Goal: Contribute content: Add original content to the website for others to see

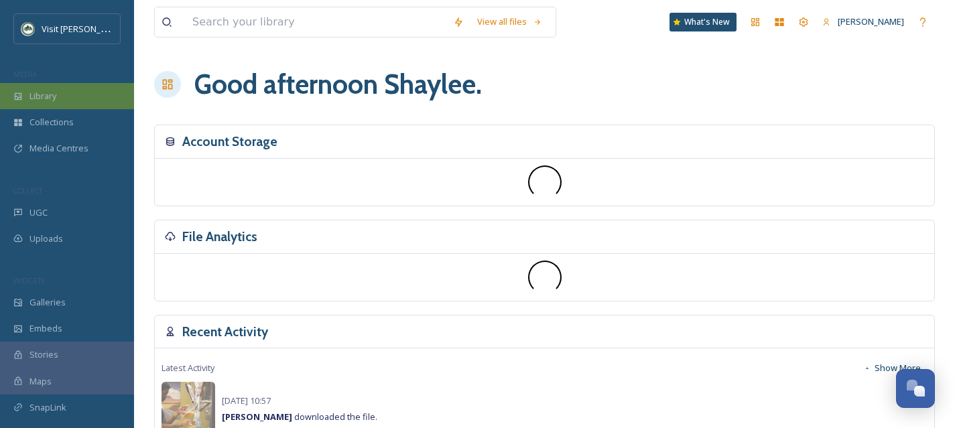
click at [82, 90] on div "Library" at bounding box center [67, 96] width 134 height 26
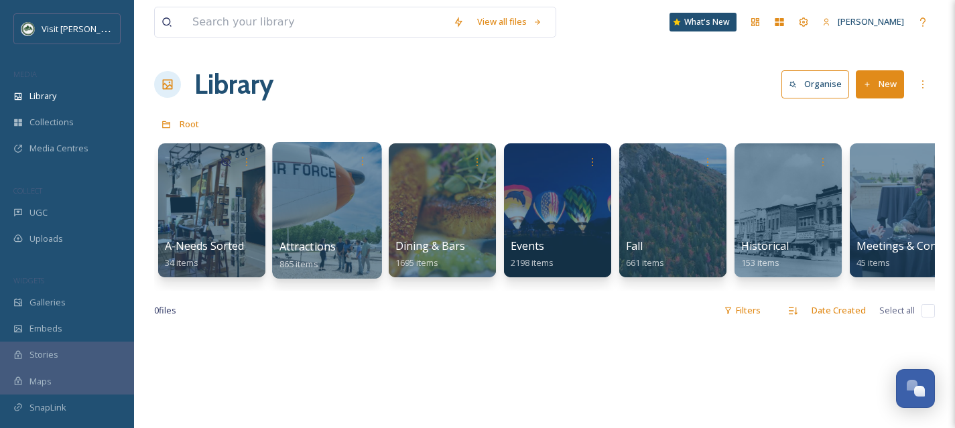
click at [331, 242] on span "Attractions" at bounding box center [307, 246] width 57 height 15
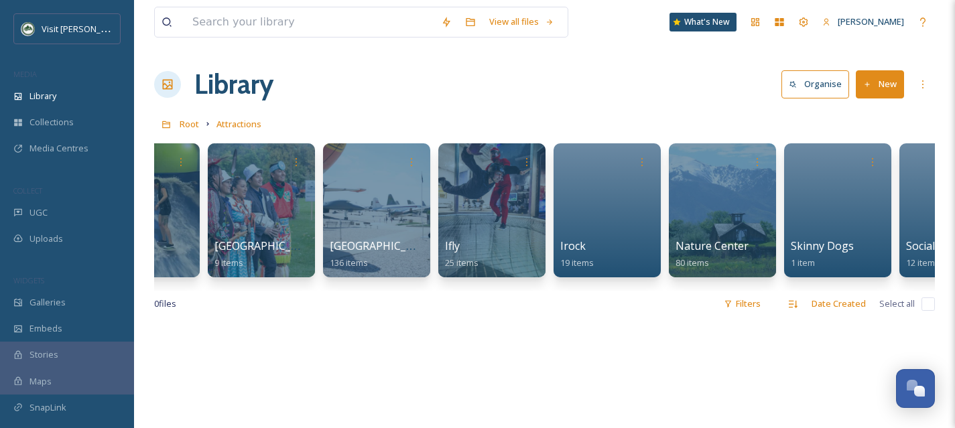
scroll to position [0, 531]
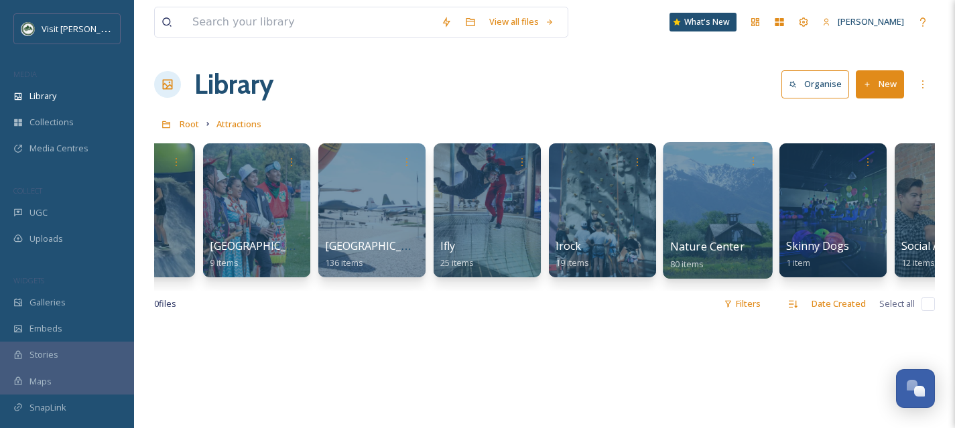
click at [699, 230] on div at bounding box center [716, 210] width 109 height 137
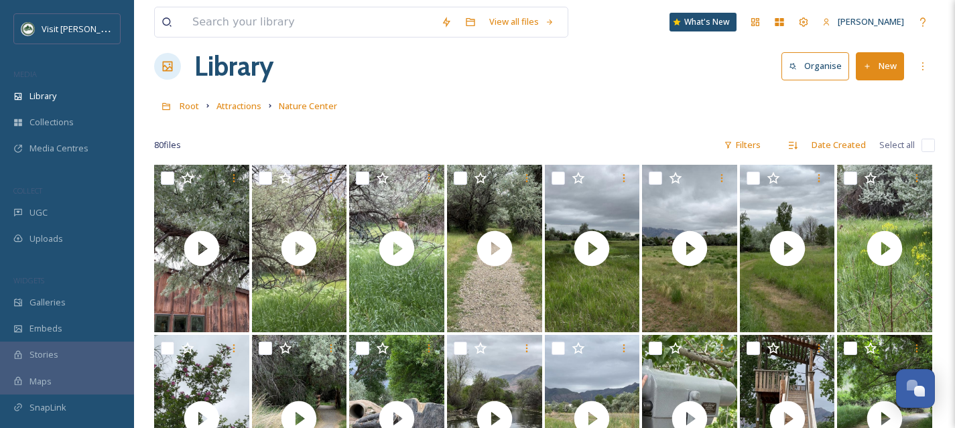
scroll to position [9, 0]
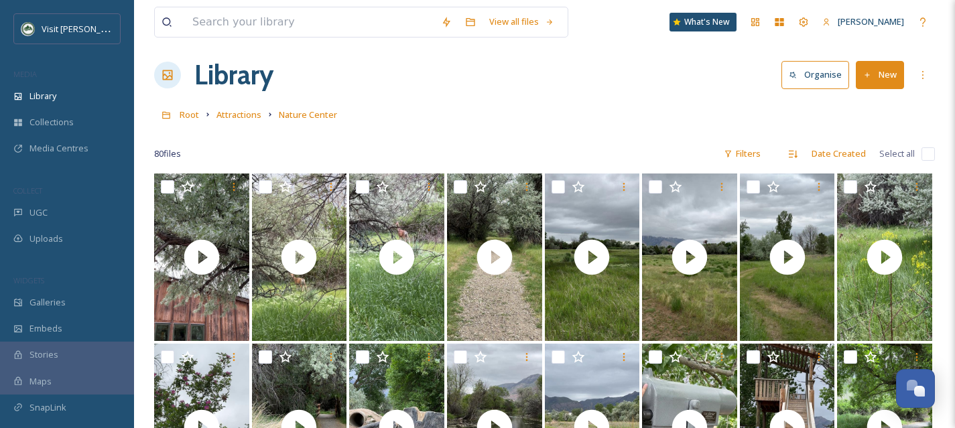
click at [898, 73] on button "New" at bounding box center [879, 74] width 48 height 27
click at [867, 101] on span "File Upload" at bounding box center [873, 106] width 44 height 13
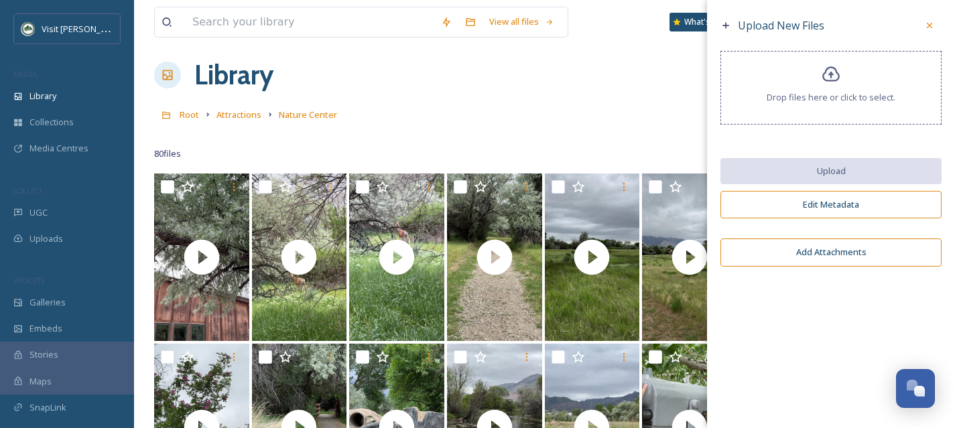
click at [840, 83] on icon at bounding box center [830, 74] width 19 height 19
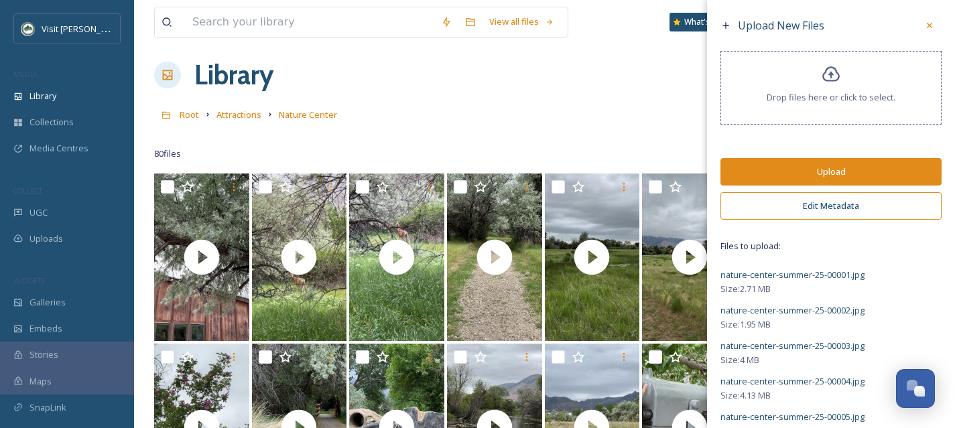
click at [840, 202] on button "Edit Metadata" at bounding box center [830, 205] width 221 height 27
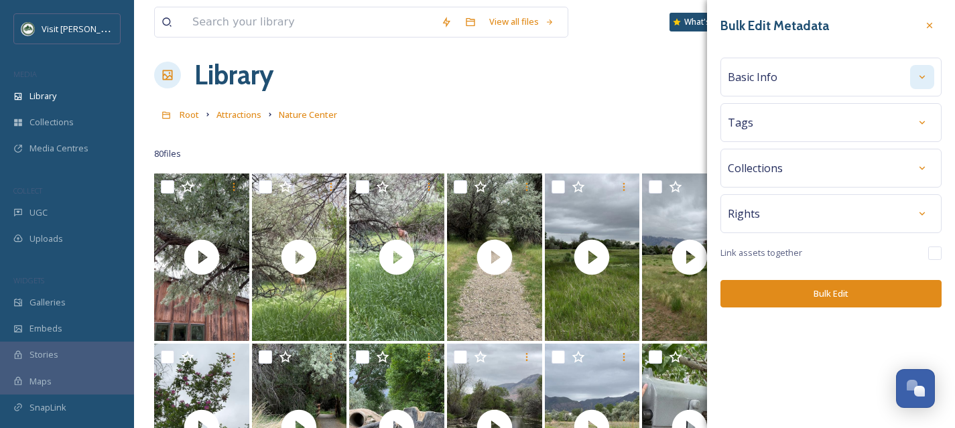
click at [926, 80] on icon at bounding box center [921, 77] width 11 height 11
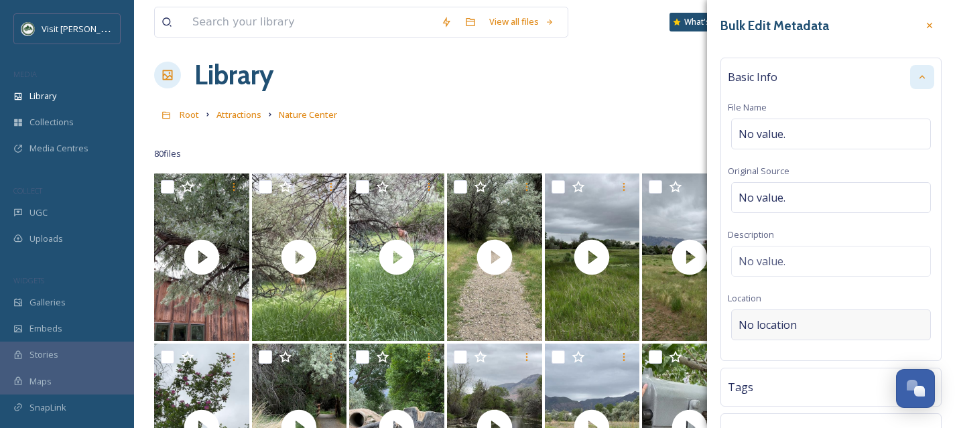
click at [764, 313] on div "No location" at bounding box center [831, 324] width 200 height 31
click at [758, 324] on input at bounding box center [830, 324] width 198 height 29
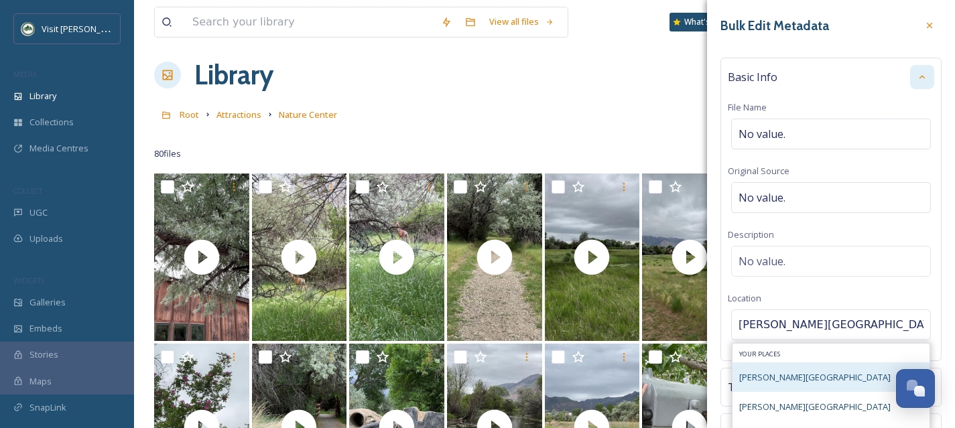
type input "[PERSON_NAME][GEOGRAPHIC_DATA]"
click at [781, 372] on span "[PERSON_NAME][GEOGRAPHIC_DATA]" at bounding box center [814, 377] width 151 height 12
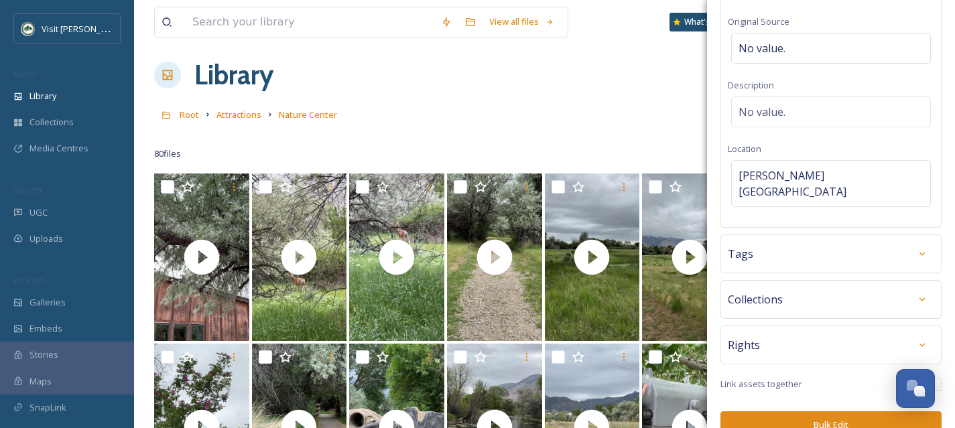
scroll to position [157, 0]
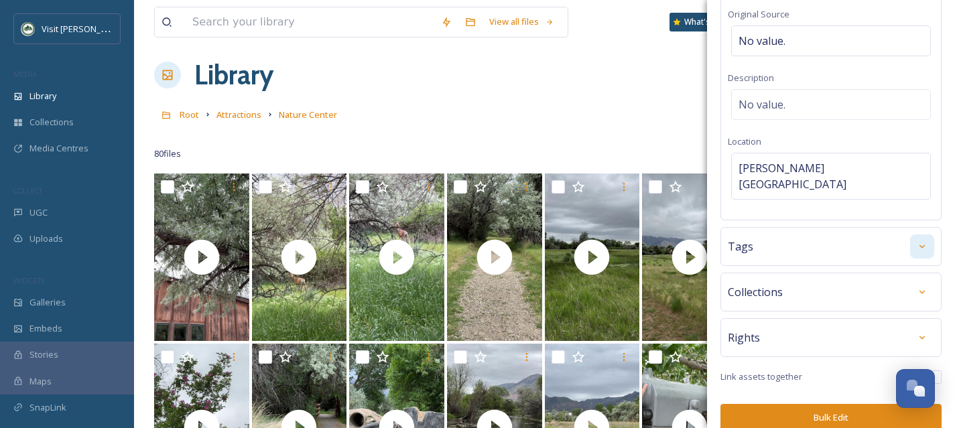
click at [910, 236] on div at bounding box center [922, 246] width 24 height 24
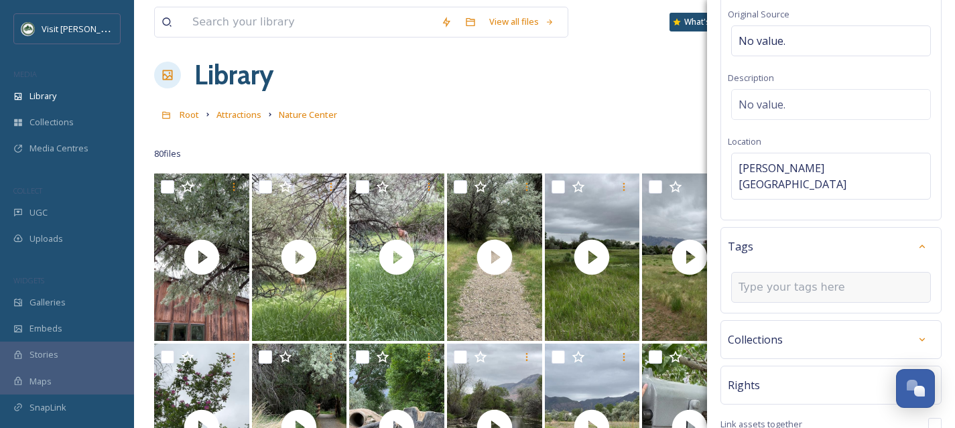
click at [767, 279] on input at bounding box center [805, 287] width 134 height 16
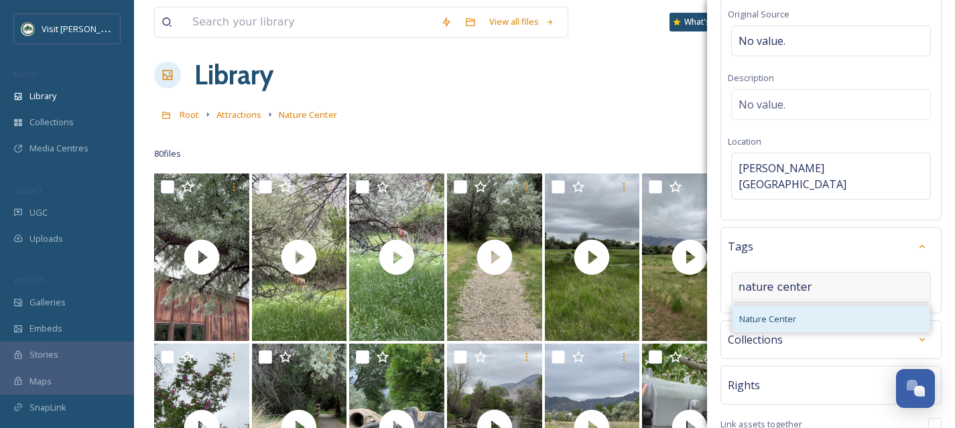
type input "nature center"
click at [776, 306] on div "Nature Center" at bounding box center [830, 319] width 197 height 26
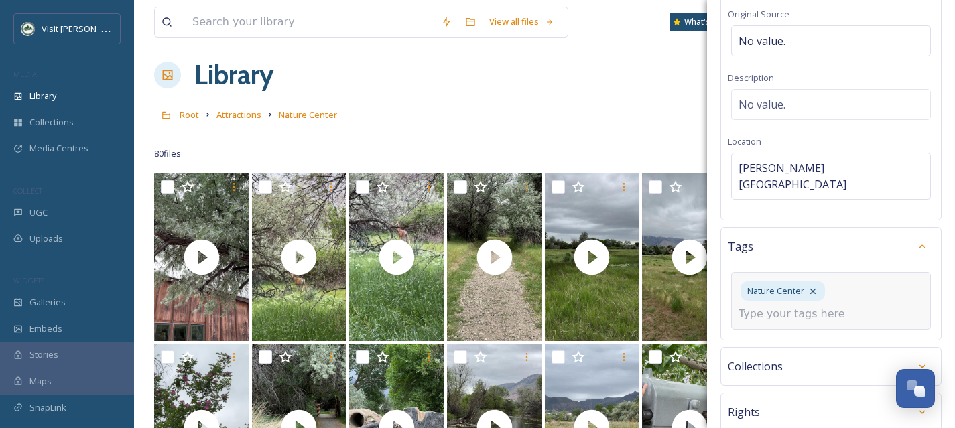
click at [774, 306] on input at bounding box center [805, 314] width 134 height 16
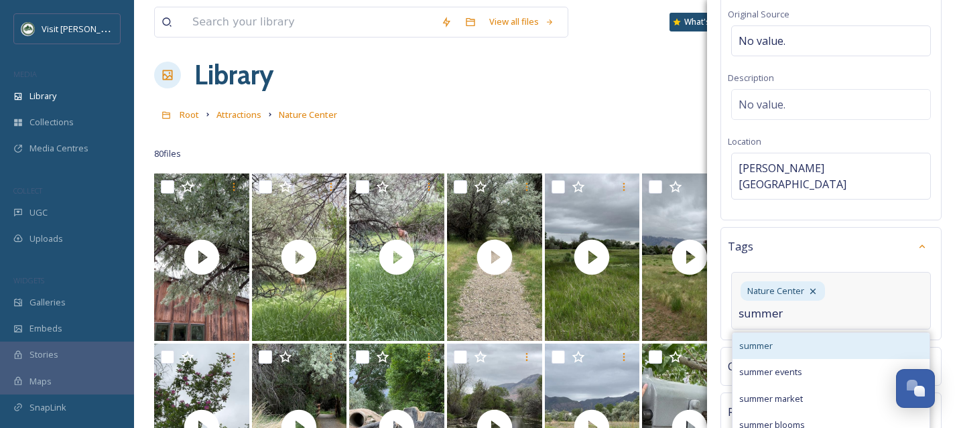
type input "summer"
click at [774, 333] on div "summer" at bounding box center [830, 346] width 197 height 26
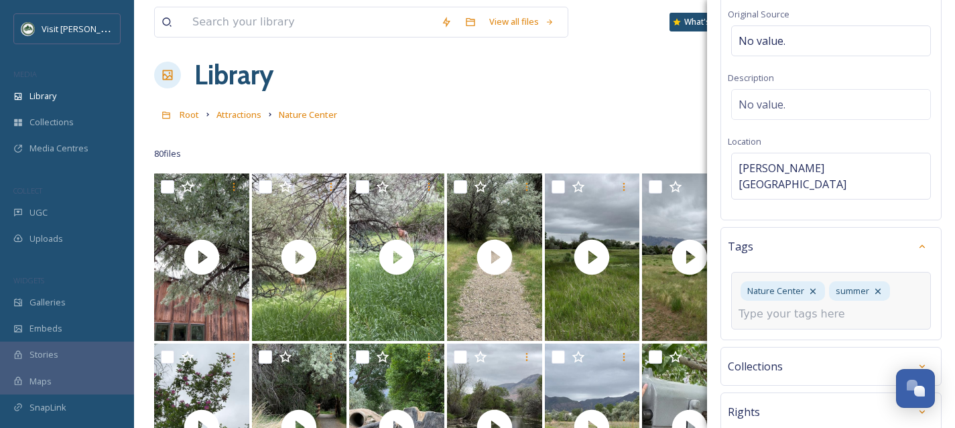
click at [775, 306] on input at bounding box center [805, 314] width 134 height 16
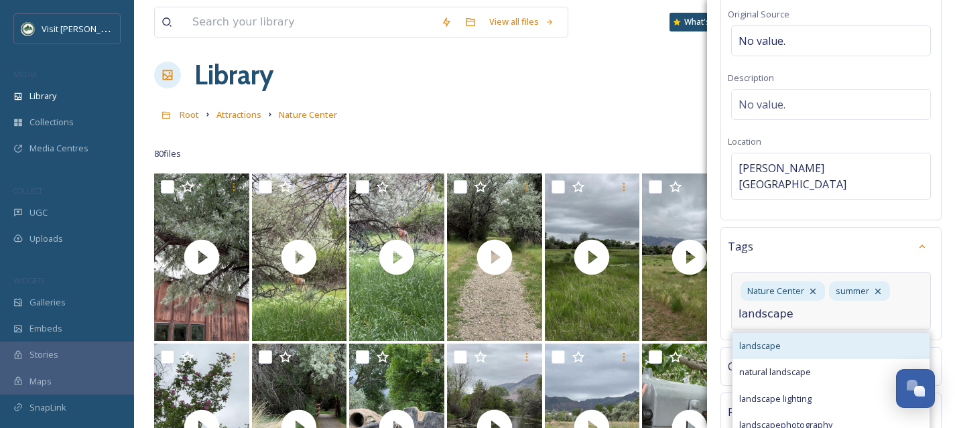
type input "landscape"
click at [774, 333] on div "landscape" at bounding box center [830, 346] width 197 height 26
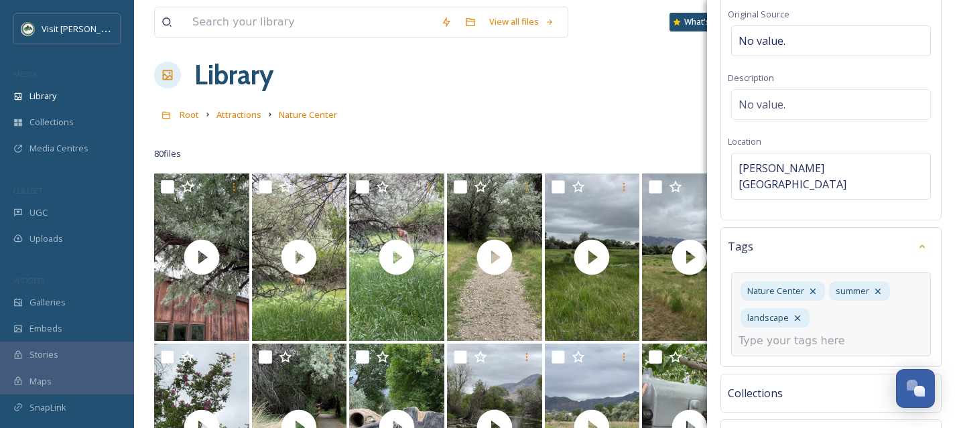
click at [774, 333] on input at bounding box center [805, 341] width 134 height 16
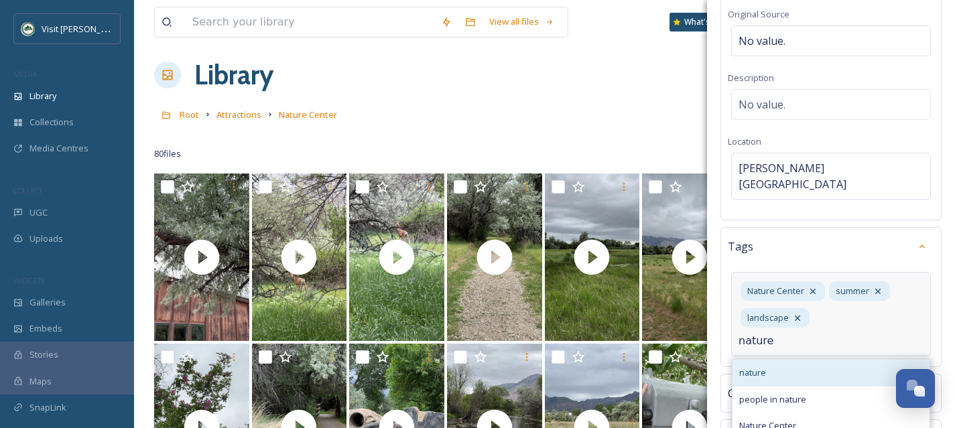
type input "nature"
click at [780, 360] on div "nature" at bounding box center [830, 373] width 197 height 26
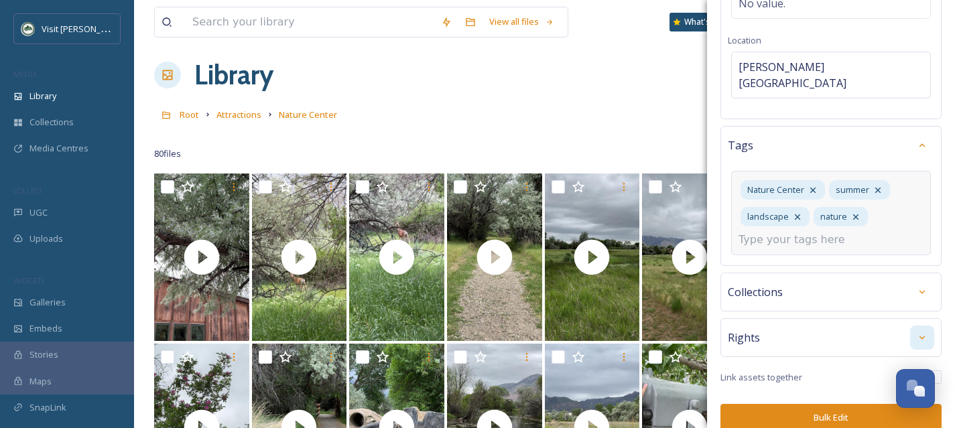
click at [914, 331] on div at bounding box center [922, 338] width 24 height 24
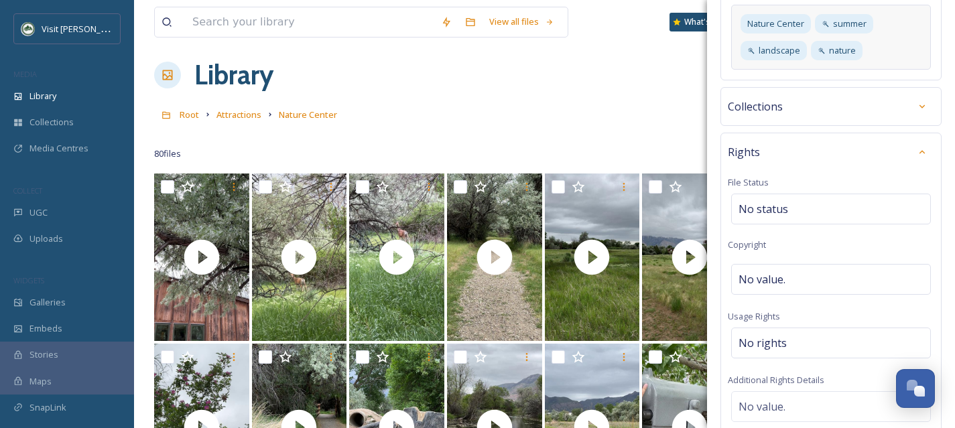
scroll to position [628, 0]
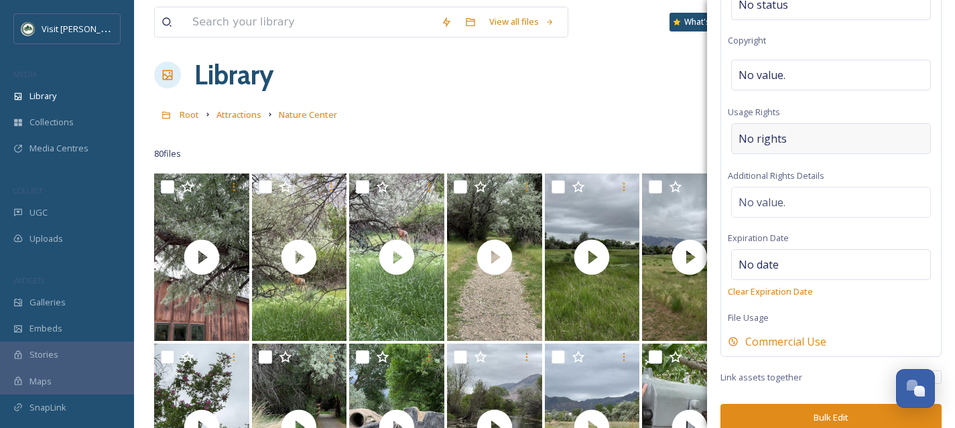
click at [783, 131] on span "No rights" at bounding box center [762, 139] width 48 height 16
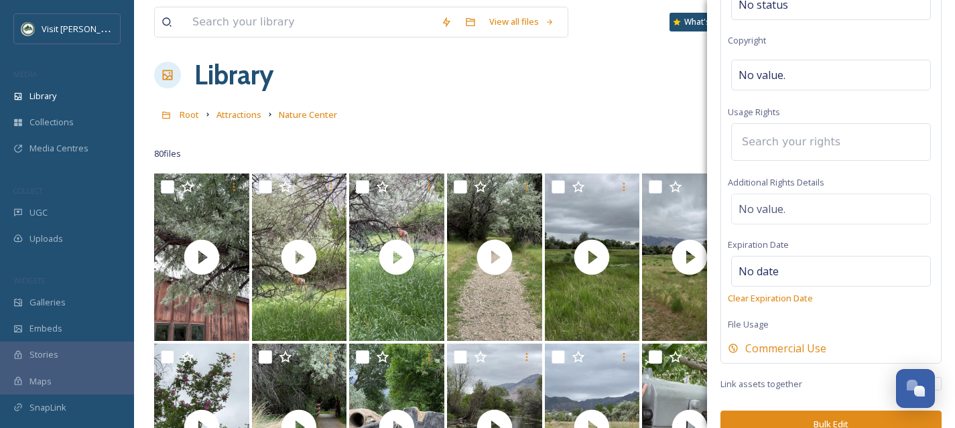
click at [783, 127] on input at bounding box center [808, 141] width 147 height 29
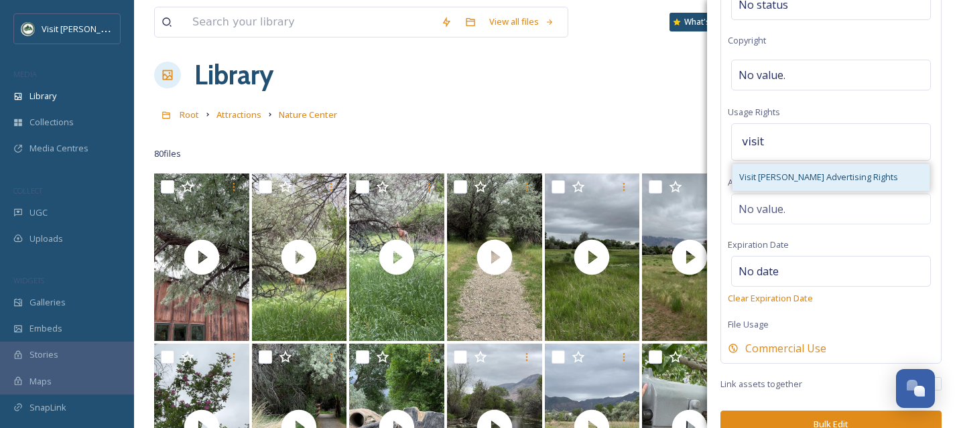
type input "visit"
click at [787, 164] on div "Visit [PERSON_NAME] Advertising Rights" at bounding box center [830, 177] width 197 height 26
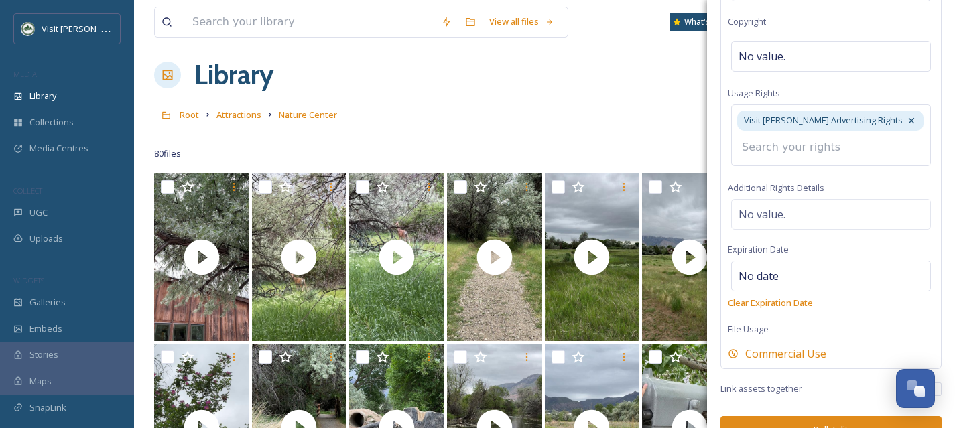
scroll to position [659, 0]
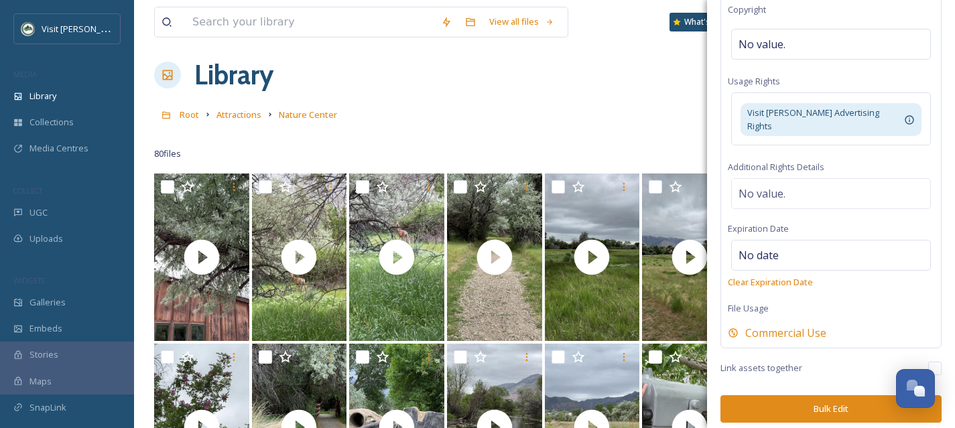
click at [815, 398] on button "Bulk Edit" at bounding box center [830, 408] width 221 height 27
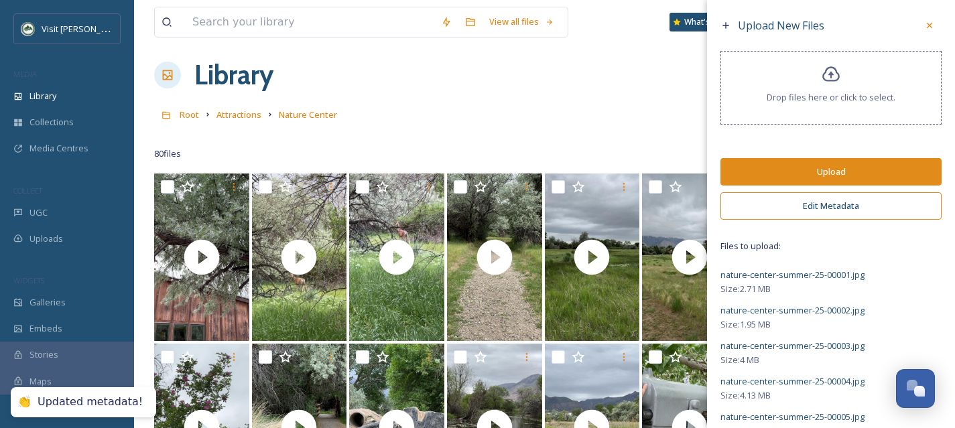
click at [818, 168] on button "Upload" at bounding box center [830, 171] width 221 height 27
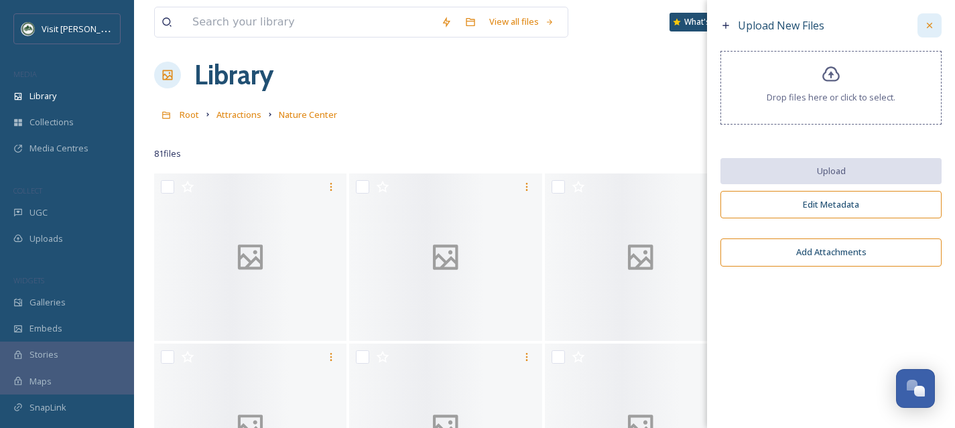
click at [933, 25] on icon at bounding box center [929, 25] width 11 height 11
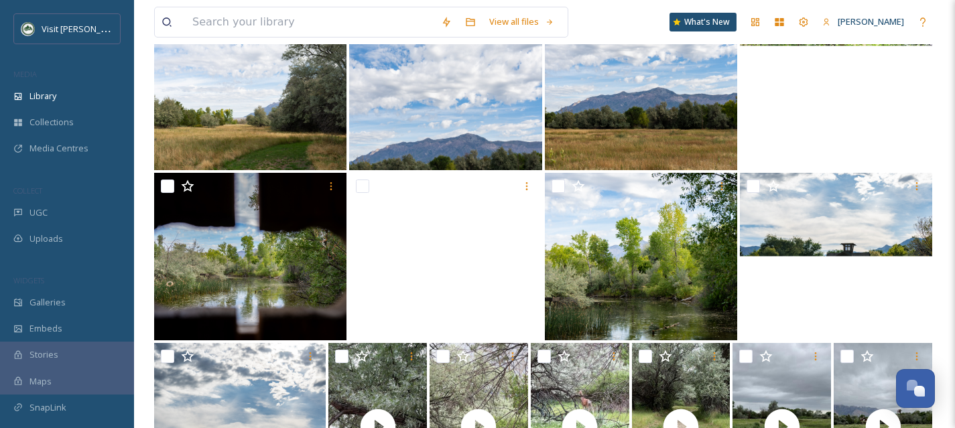
scroll to position [746, 0]
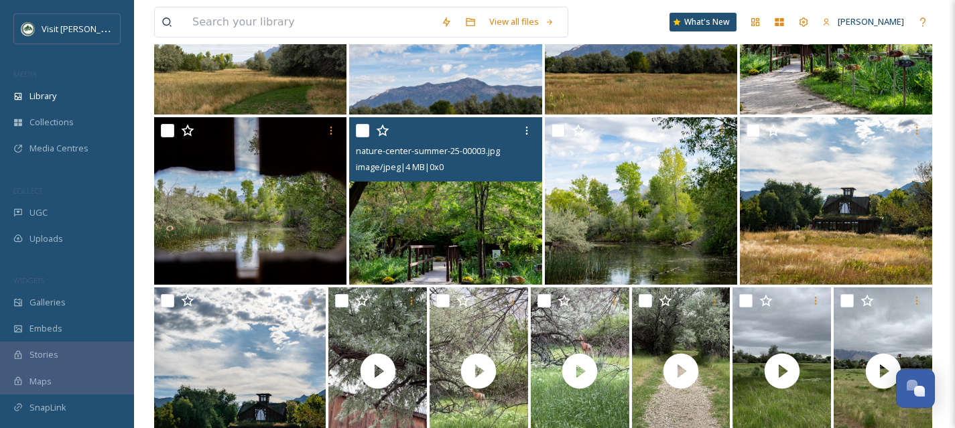
click at [452, 249] on img at bounding box center [445, 200] width 192 height 167
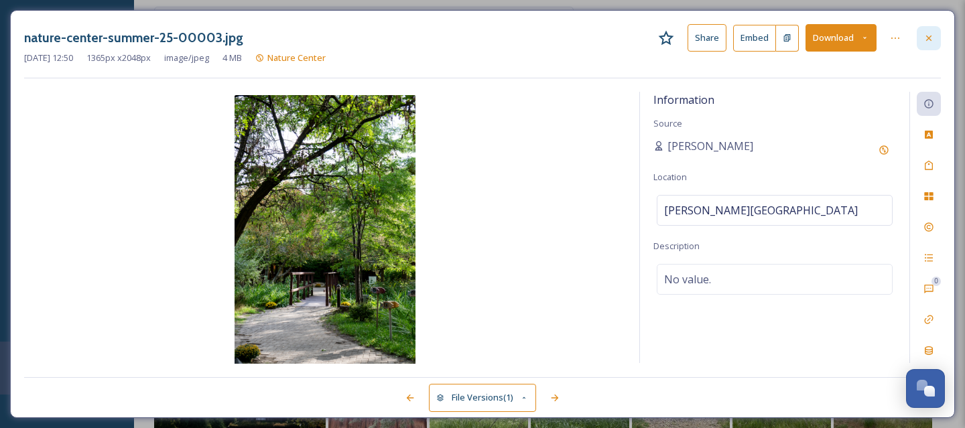
click at [934, 34] on div at bounding box center [928, 38] width 24 height 24
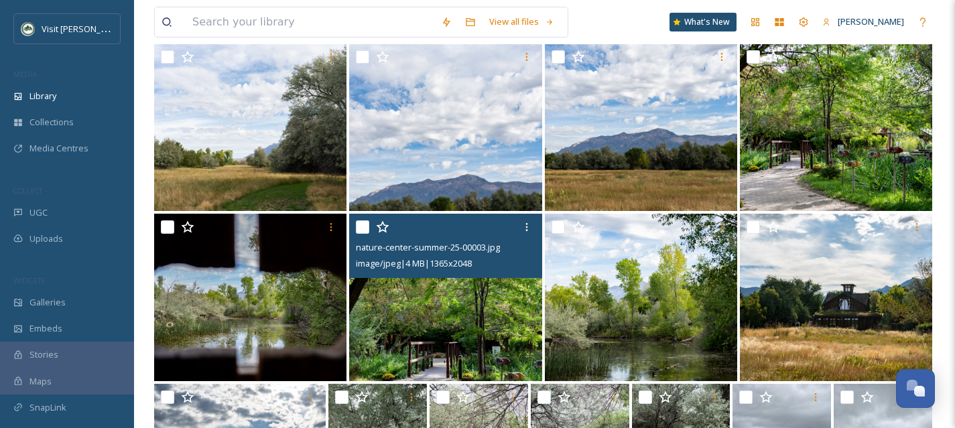
scroll to position [597, 0]
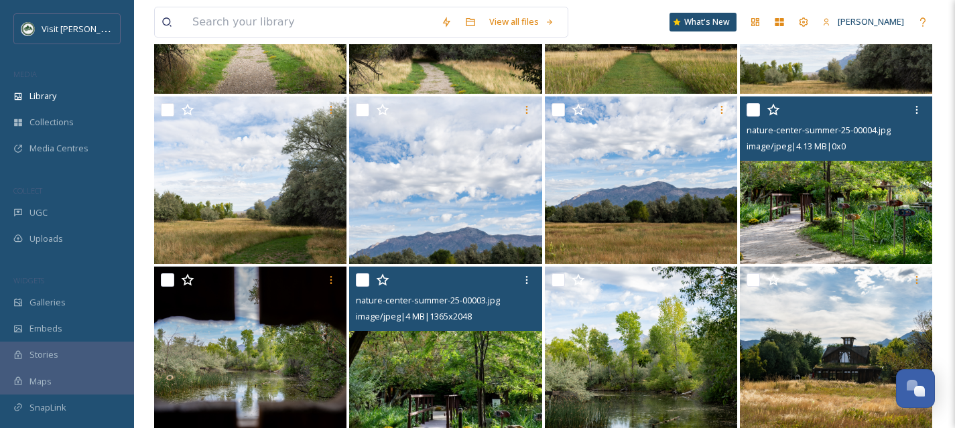
click at [847, 227] on img at bounding box center [836, 179] width 192 height 167
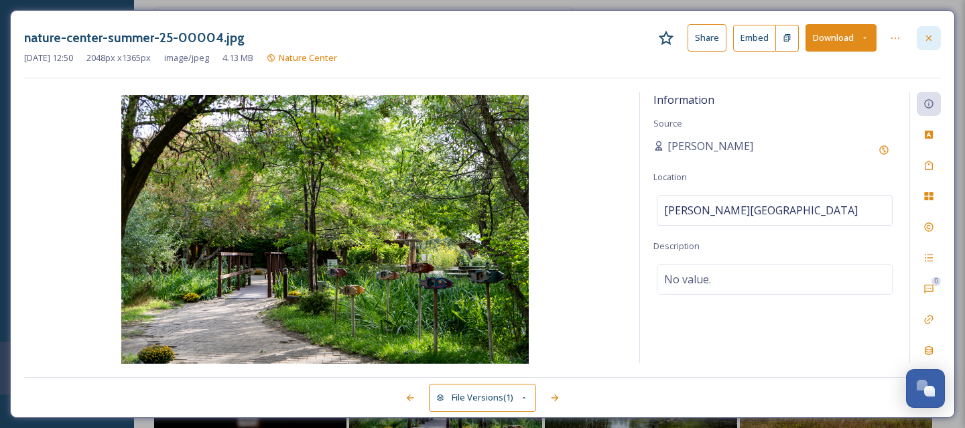
click at [927, 40] on icon at bounding box center [928, 38] width 11 height 11
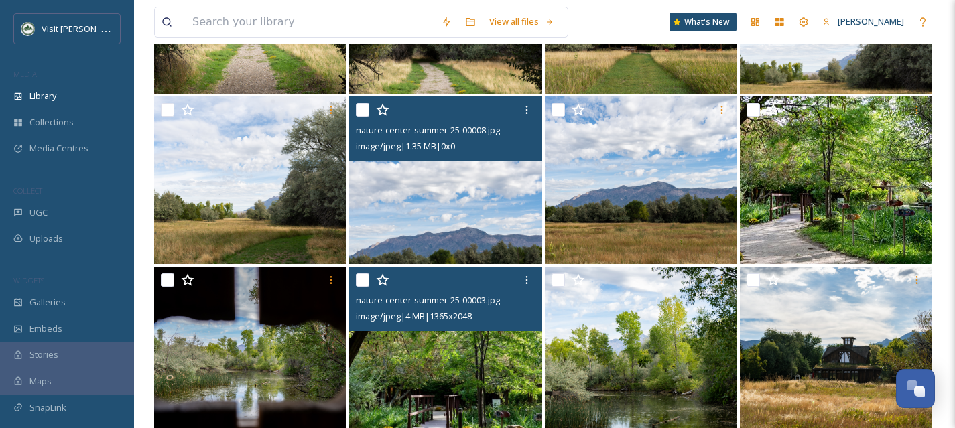
click at [430, 224] on img at bounding box center [445, 179] width 192 height 167
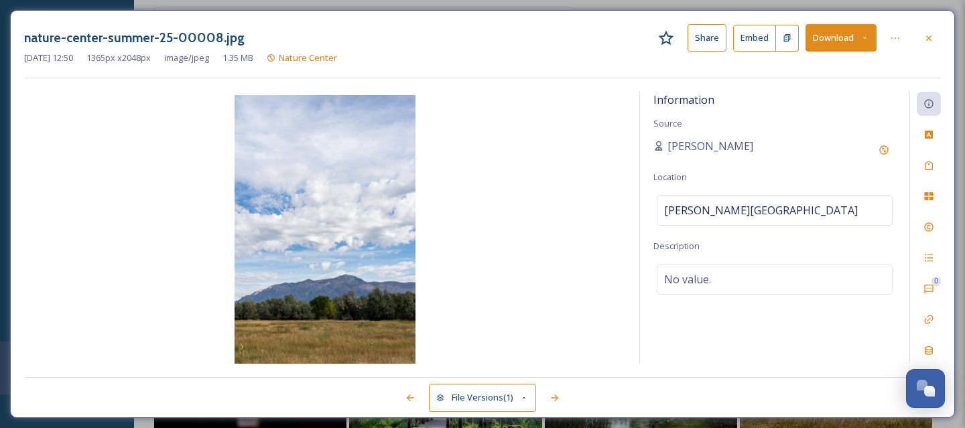
click at [942, 36] on div "nature-center-summer-25-00008.jpg Share Embed Download [DATE] 12:50 1365 px x 2…" at bounding box center [482, 214] width 945 height 408
click at [929, 43] on div at bounding box center [928, 38] width 24 height 24
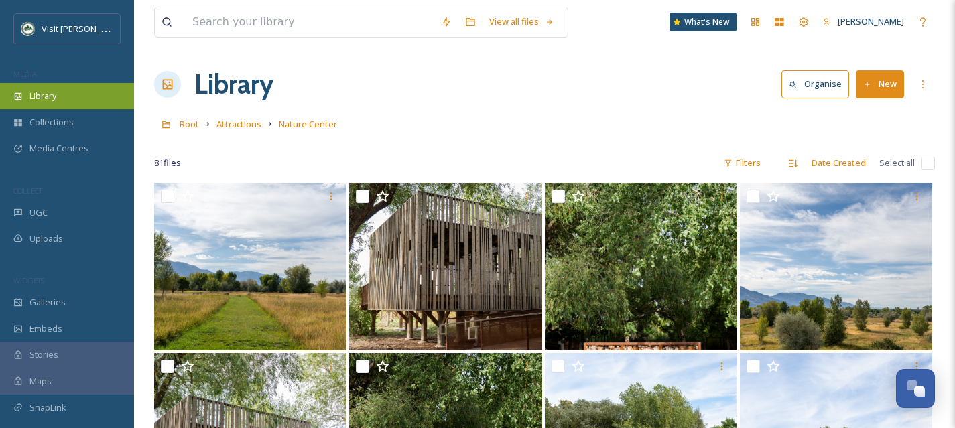
click at [92, 107] on div "Library" at bounding box center [67, 96] width 134 height 26
